Goal: Navigation & Orientation: Find specific page/section

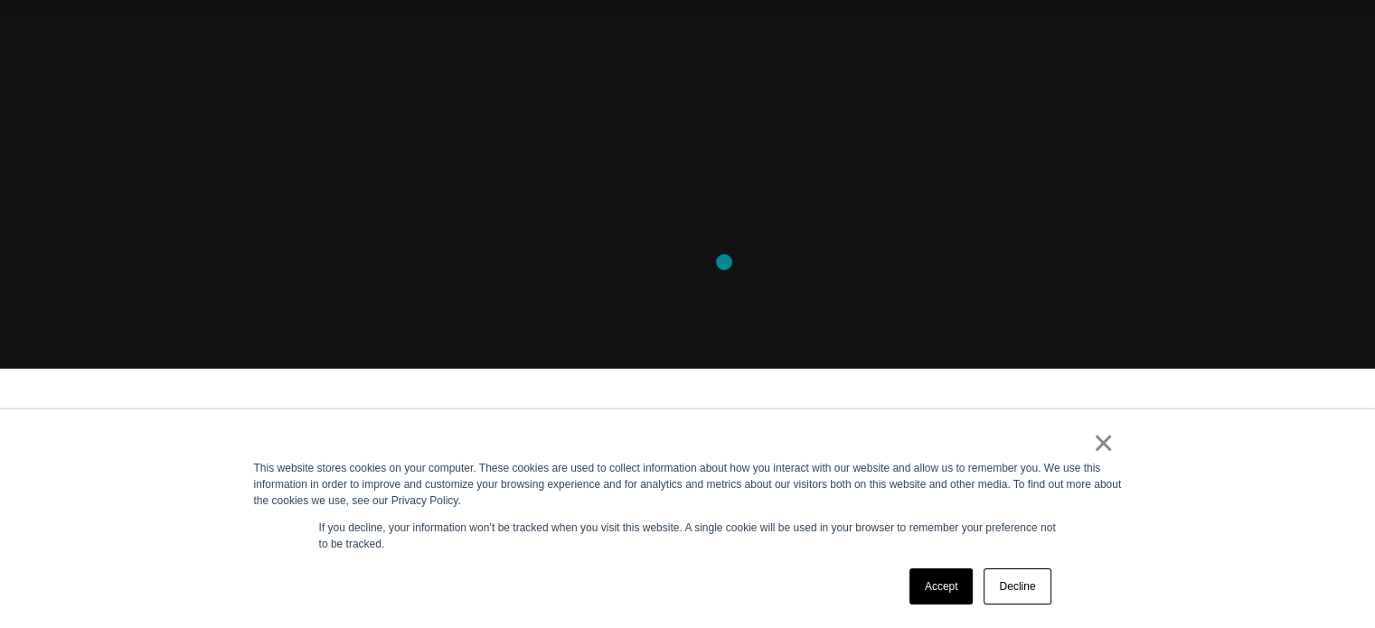
scroll to position [264, 0]
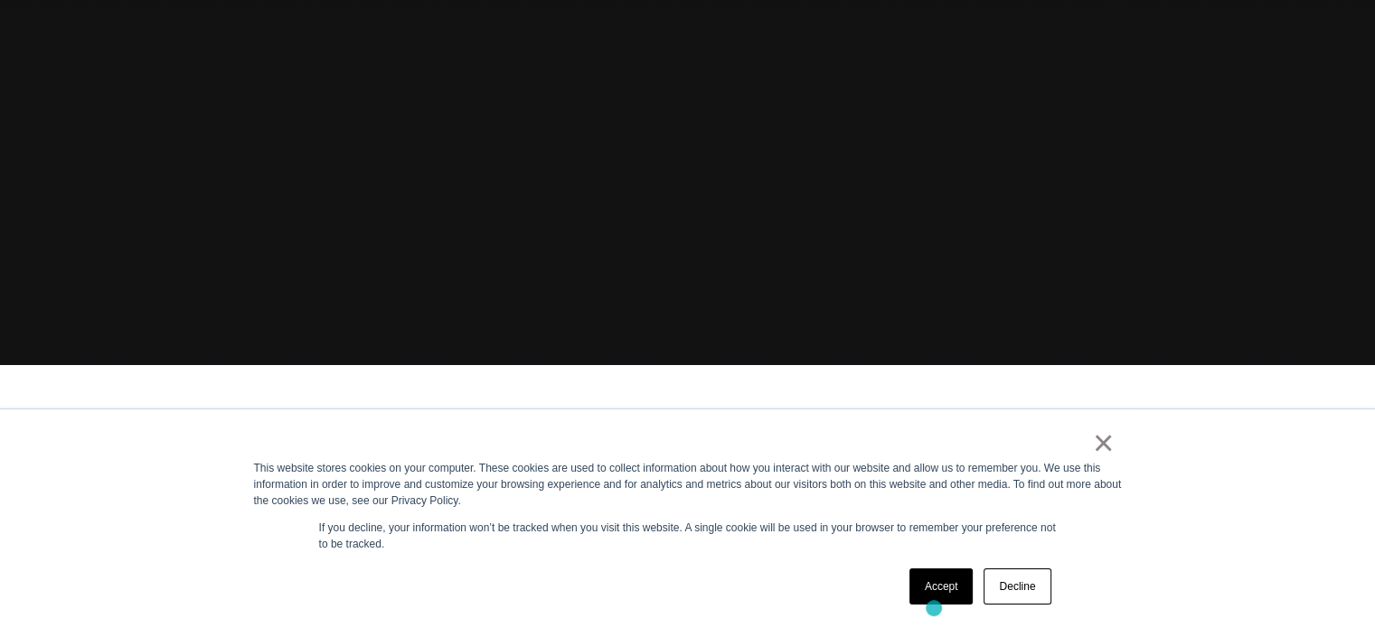
click at [934, 608] on div "Accept Decline" at bounding box center [980, 586] width 153 height 47
click at [933, 579] on link "Accept" at bounding box center [941, 586] width 64 height 36
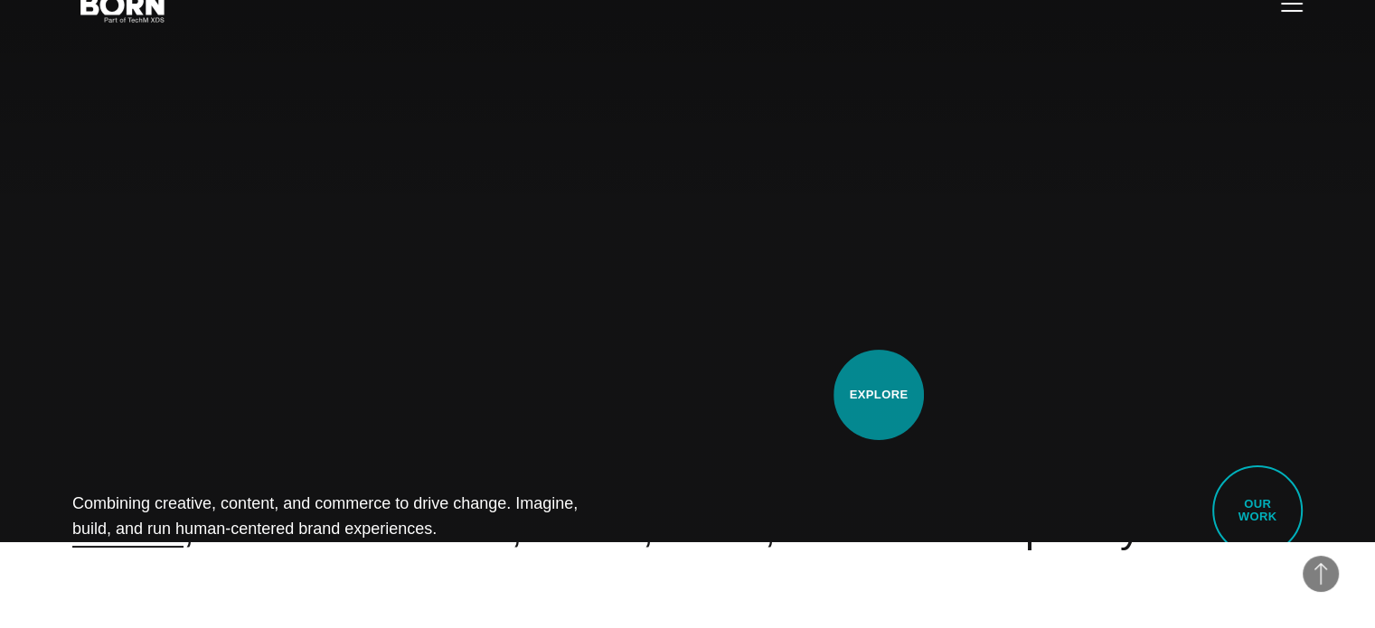
scroll to position [0, 0]
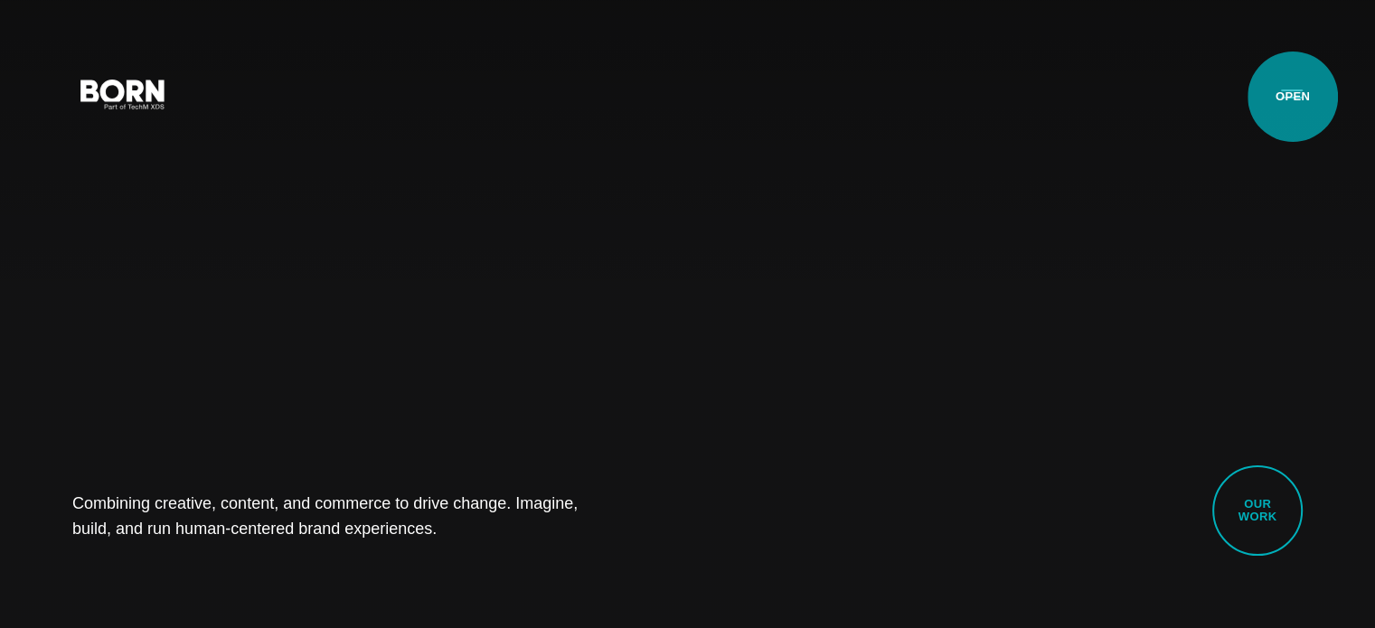
click at [1292, 97] on button "Primary Menu" at bounding box center [1291, 93] width 43 height 38
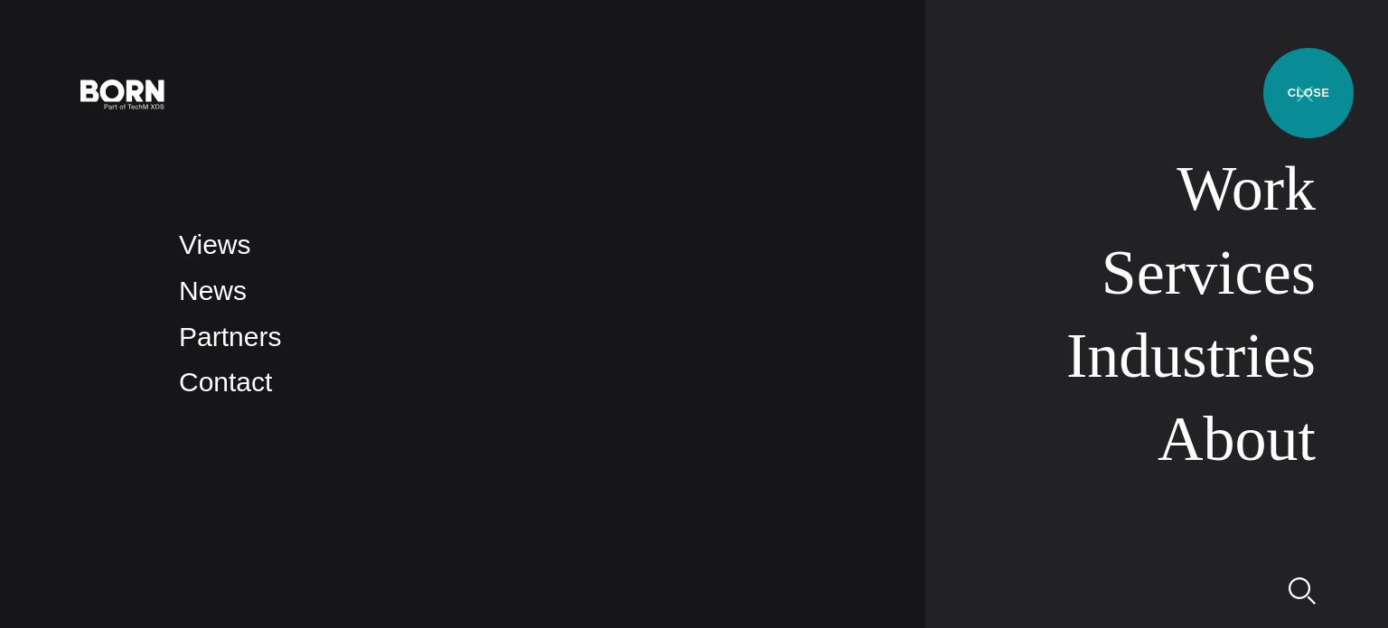
click at [1309, 93] on button "Primary Menu" at bounding box center [1304, 93] width 43 height 38
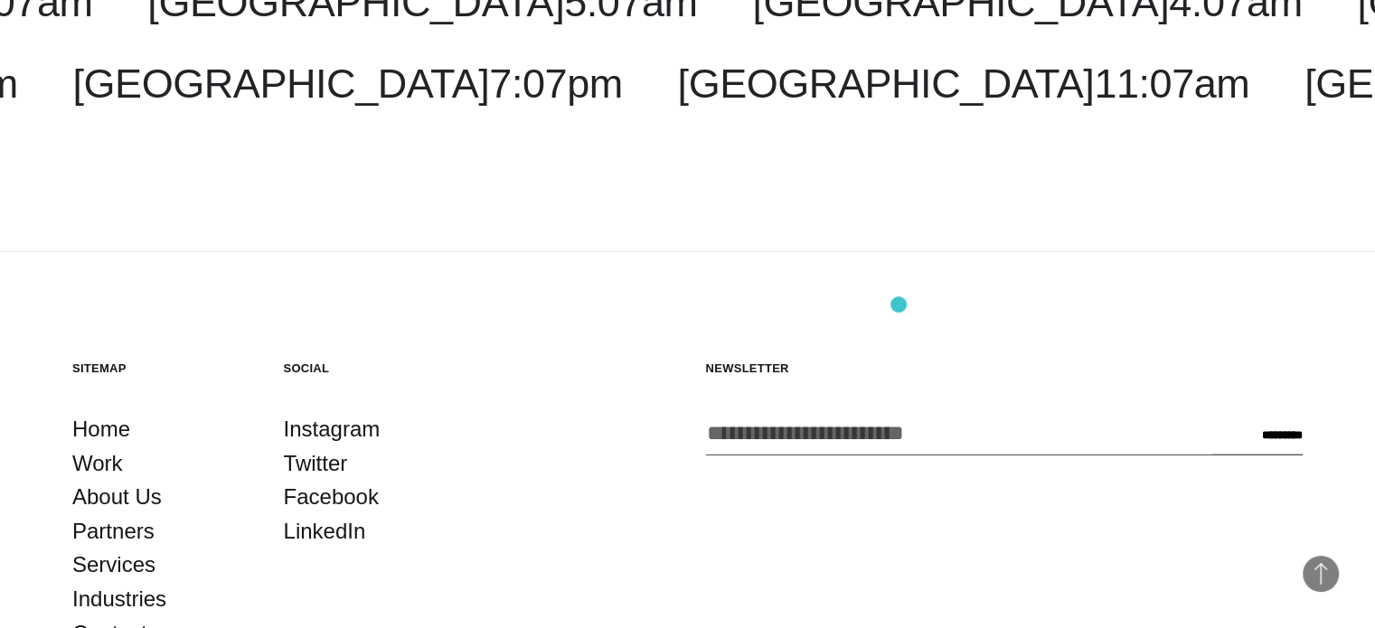
scroll to position [4739, 0]
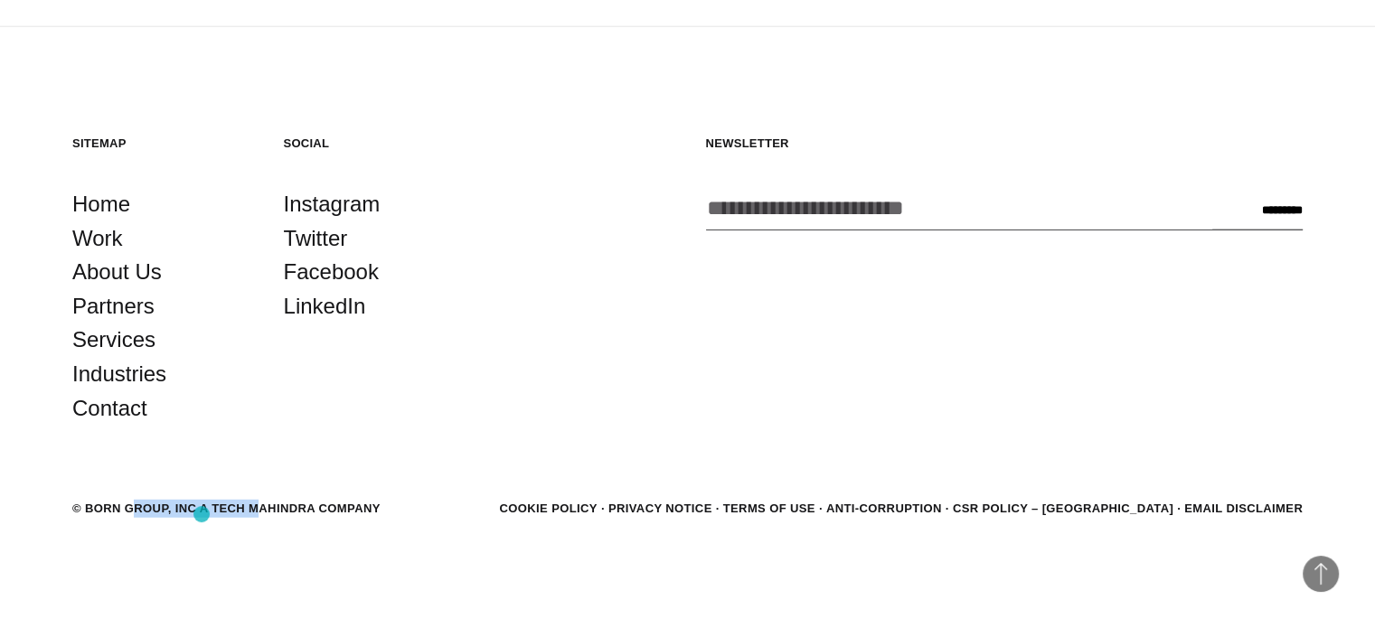
drag, startPoint x: 80, startPoint y: 513, endPoint x: 202, endPoint y: 514, distance: 122.0
click at [202, 514] on div "© BORN GROUP, INC A Tech Mahindra Company" at bounding box center [226, 509] width 308 height 18
copy div "BORN GROUP, INC A"
click at [114, 236] on link "Work" at bounding box center [97, 238] width 51 height 34
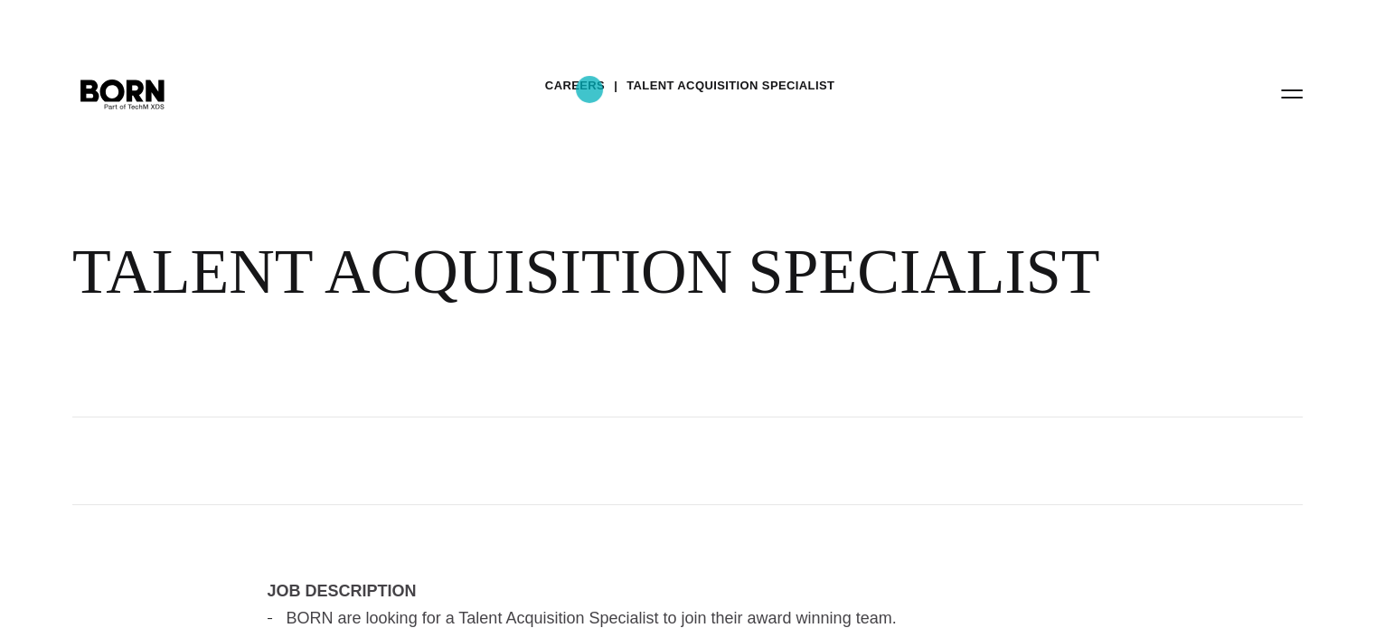
click at [589, 89] on link "Careers" at bounding box center [575, 85] width 60 height 27
